Goal: Task Accomplishment & Management: Use online tool/utility

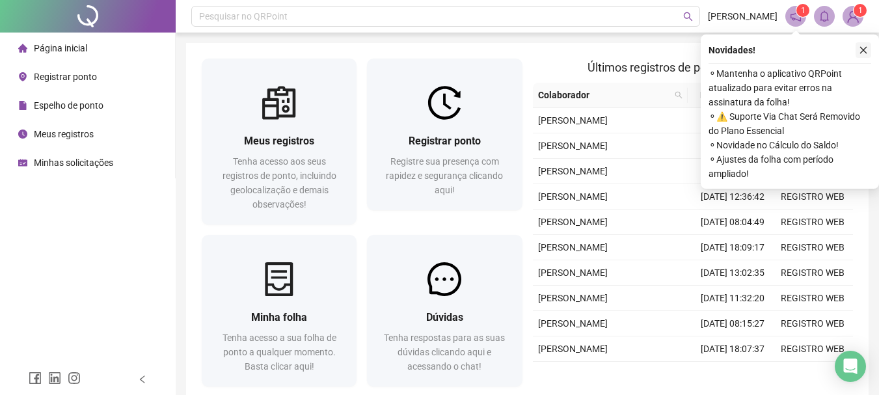
click at [860, 54] on icon "close" at bounding box center [862, 50] width 9 height 9
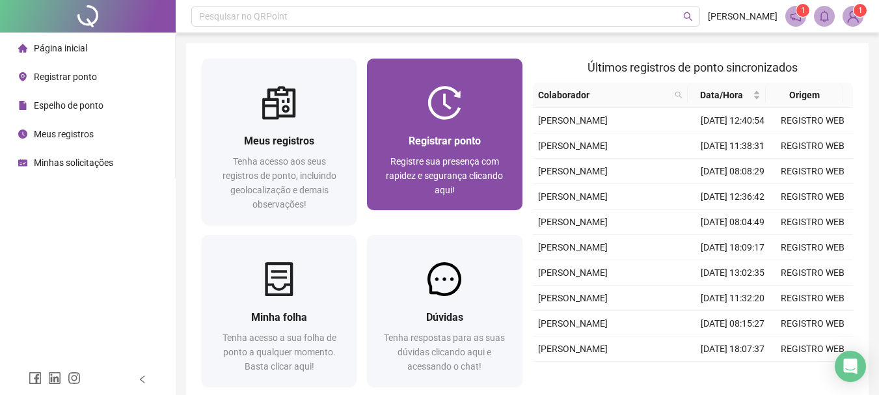
click at [470, 122] on div "Registrar ponto Registre sua presença com rapidez e segurança clicando aqui!" at bounding box center [444, 165] width 155 height 90
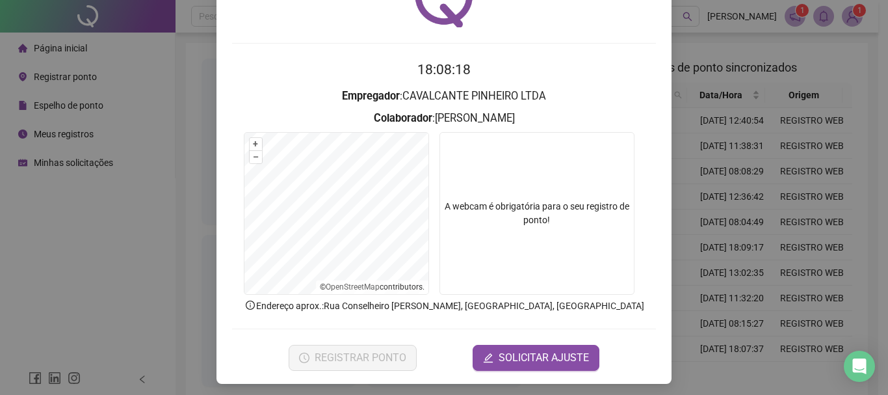
scroll to position [85, 0]
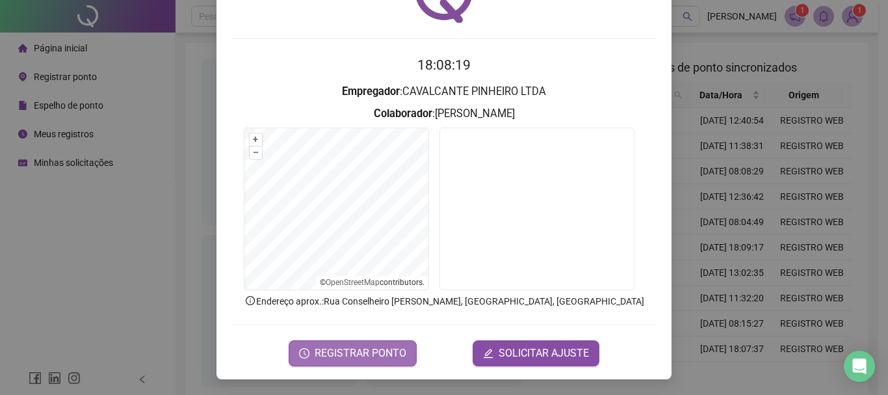
click at [377, 344] on button "REGISTRAR PONTO" at bounding box center [353, 353] width 128 height 26
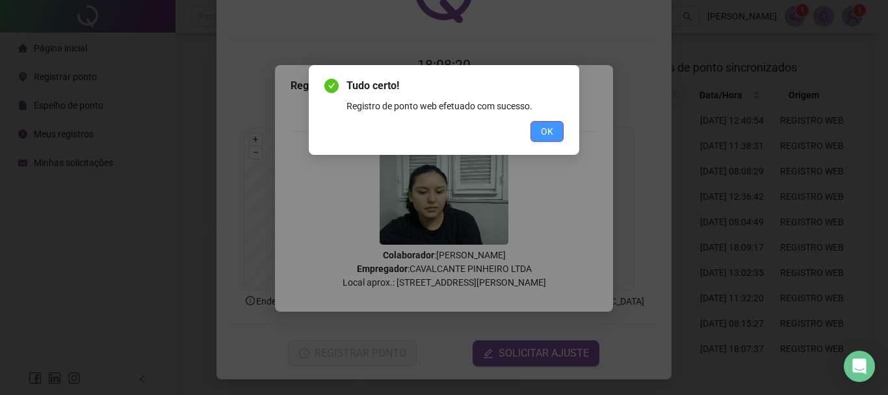
click at [548, 131] on span "OK" at bounding box center [547, 131] width 12 height 14
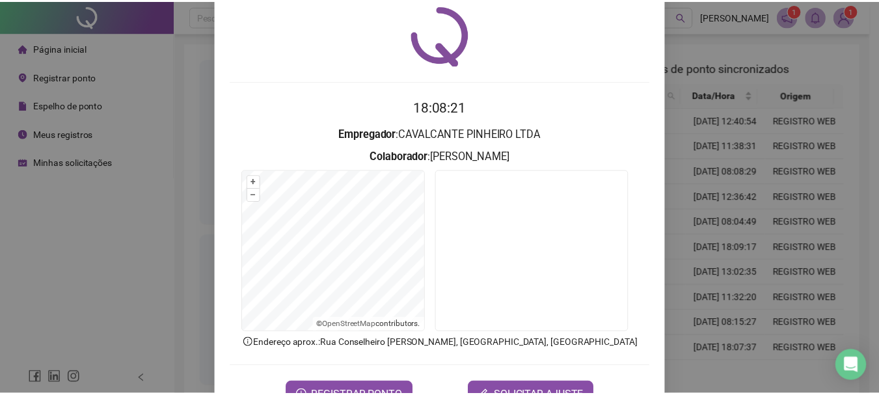
scroll to position [0, 0]
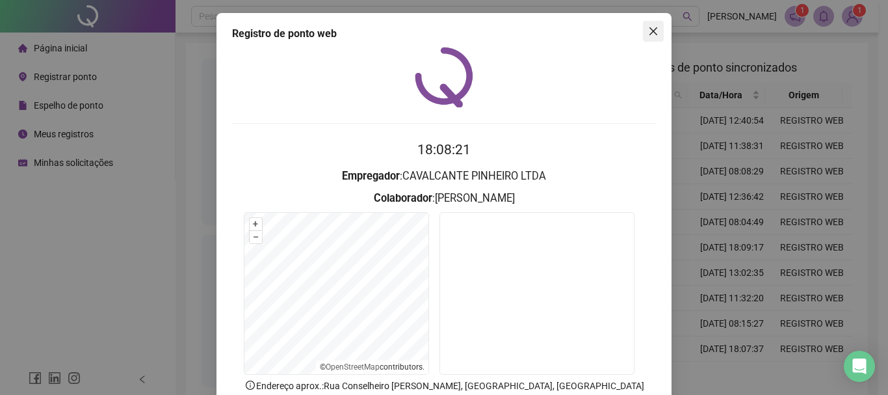
click at [643, 28] on span "Close" at bounding box center [653, 31] width 21 height 10
